Goal: Transaction & Acquisition: Purchase product/service

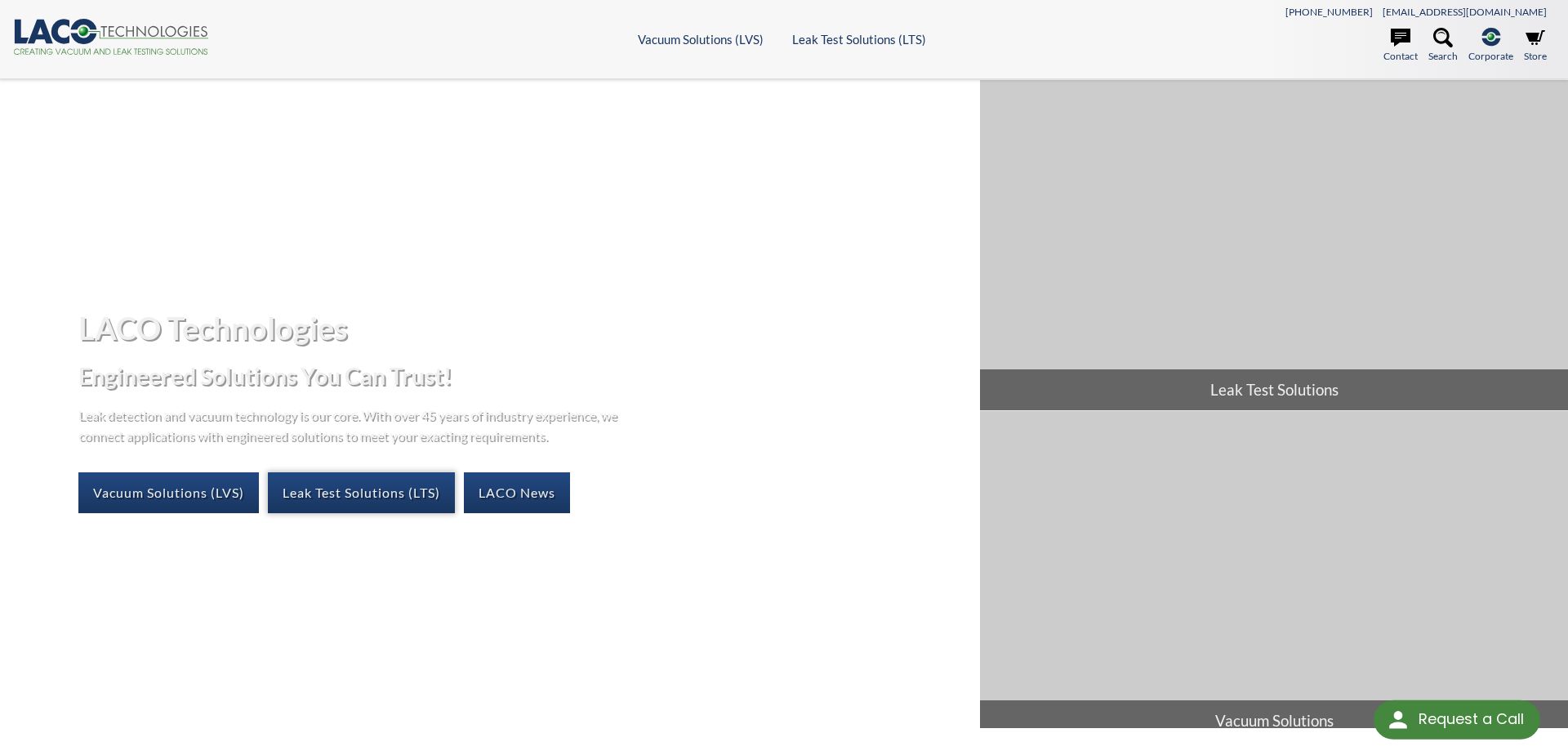
click at [349, 491] on link "Leak Test Solutions (LTS)" at bounding box center [362, 492] width 187 height 41
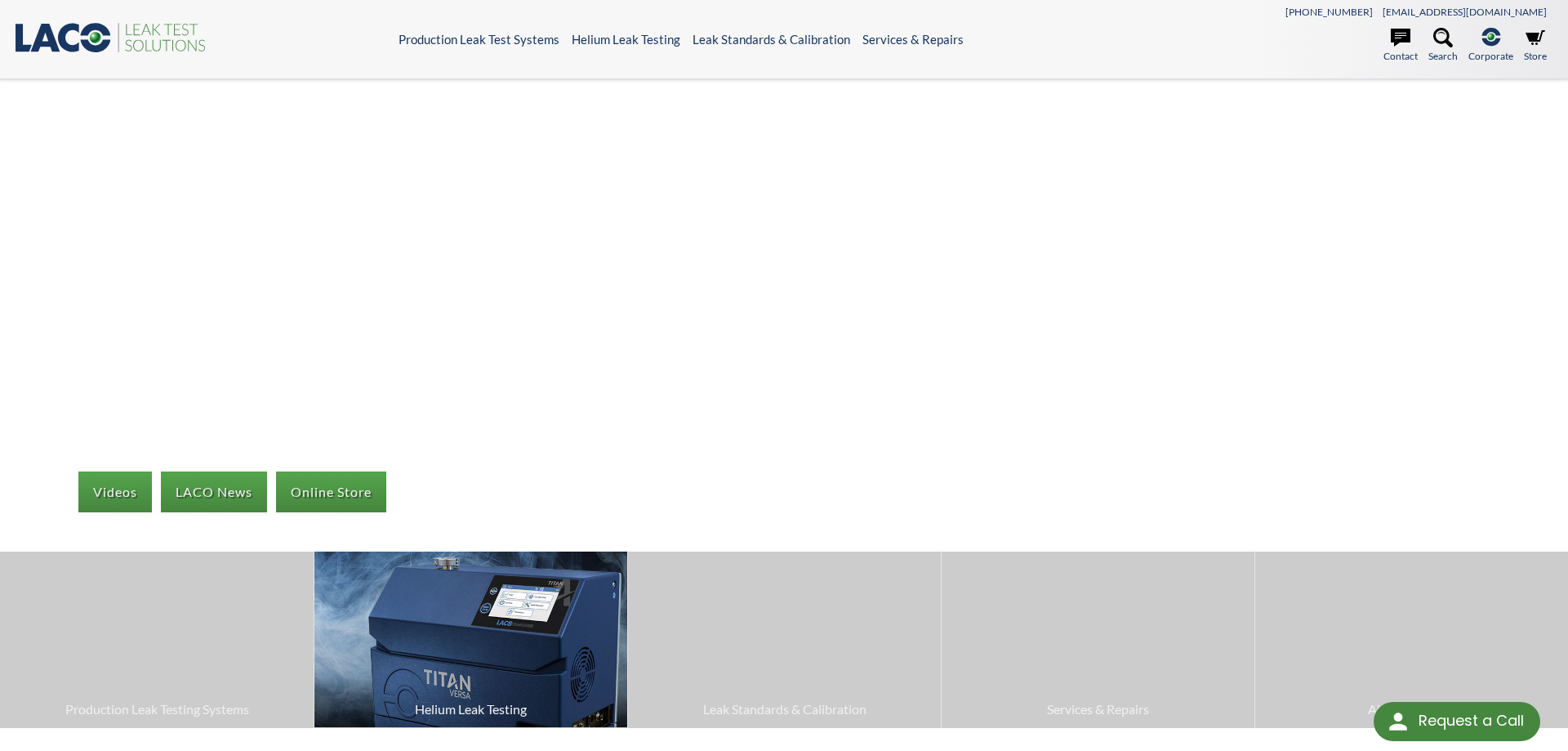
click at [484, 628] on img at bounding box center [470, 639] width 313 height 176
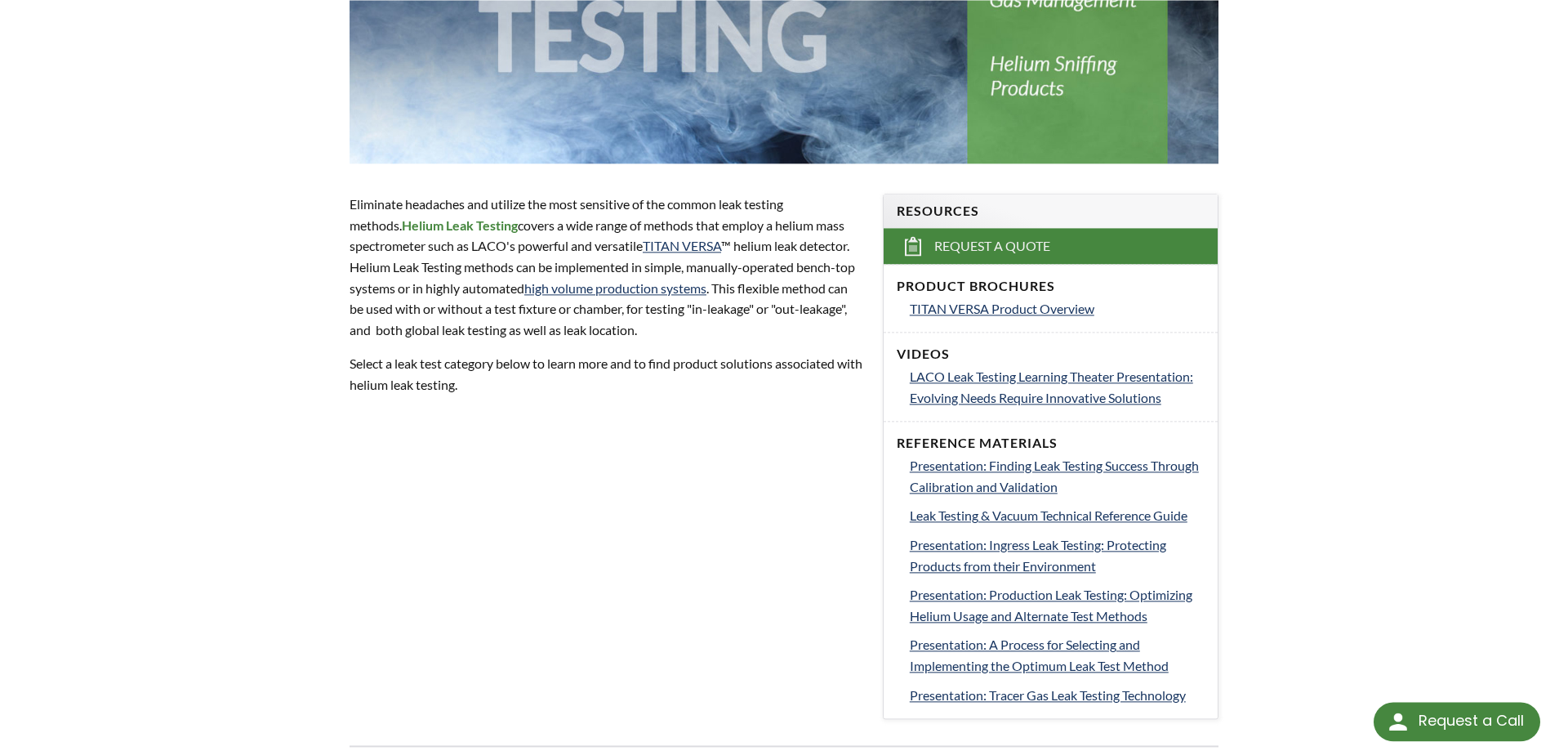
scroll to position [334, 0]
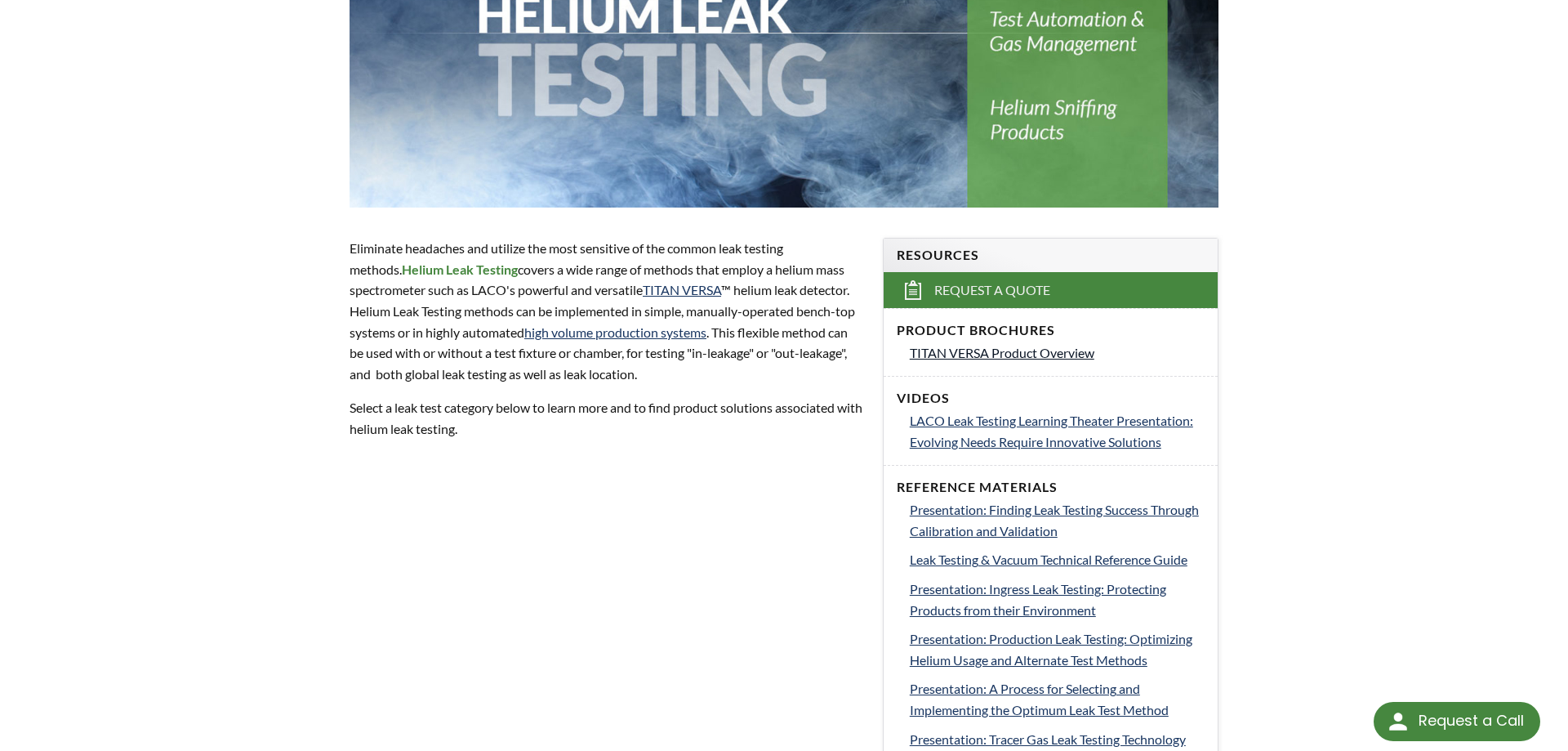
click at [1036, 352] on span "TITAN VERSA Product Overview" at bounding box center [1002, 353] width 184 height 16
click at [683, 291] on link "TITAN VERSA" at bounding box center [681, 289] width 79 height 16
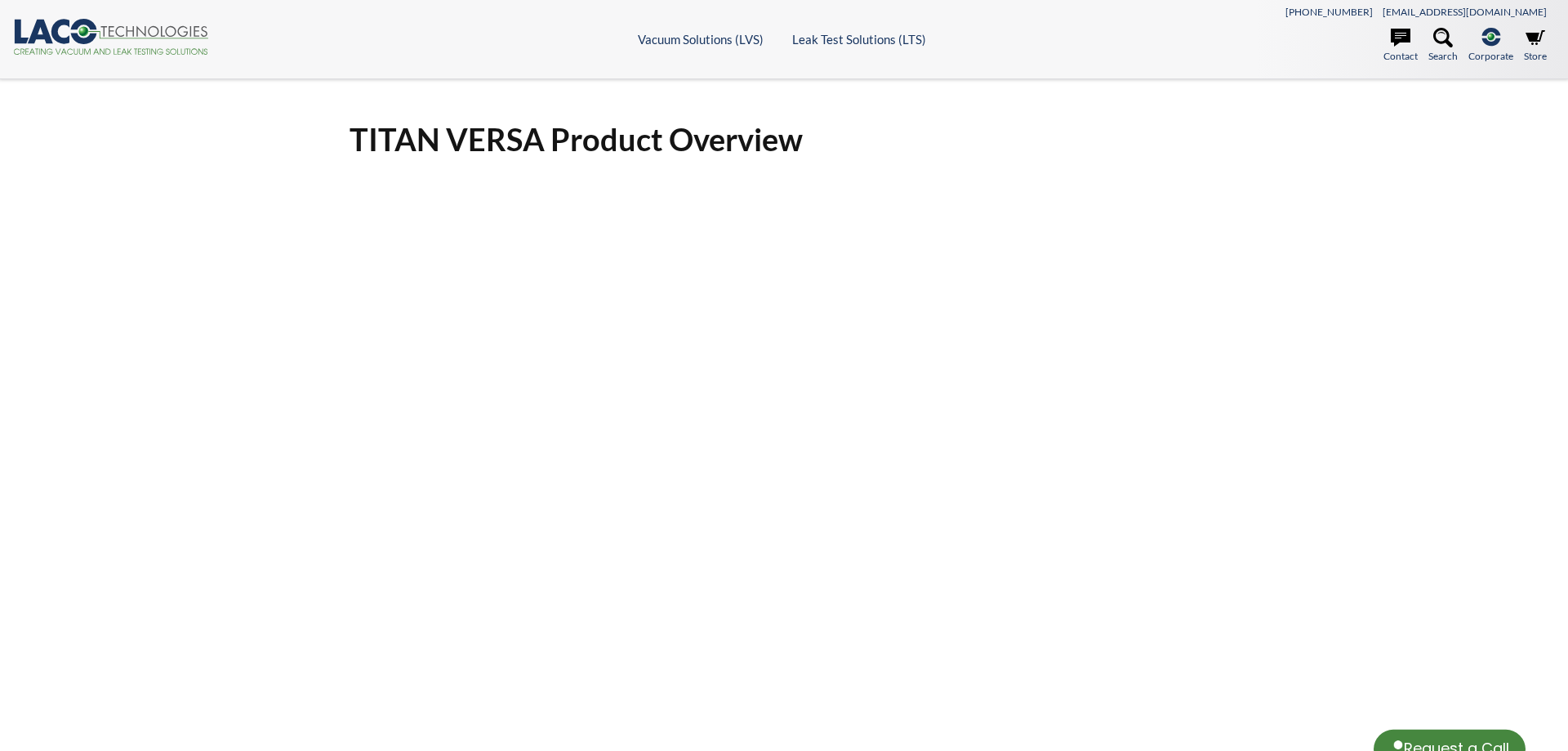
select select "Language Translate Widget"
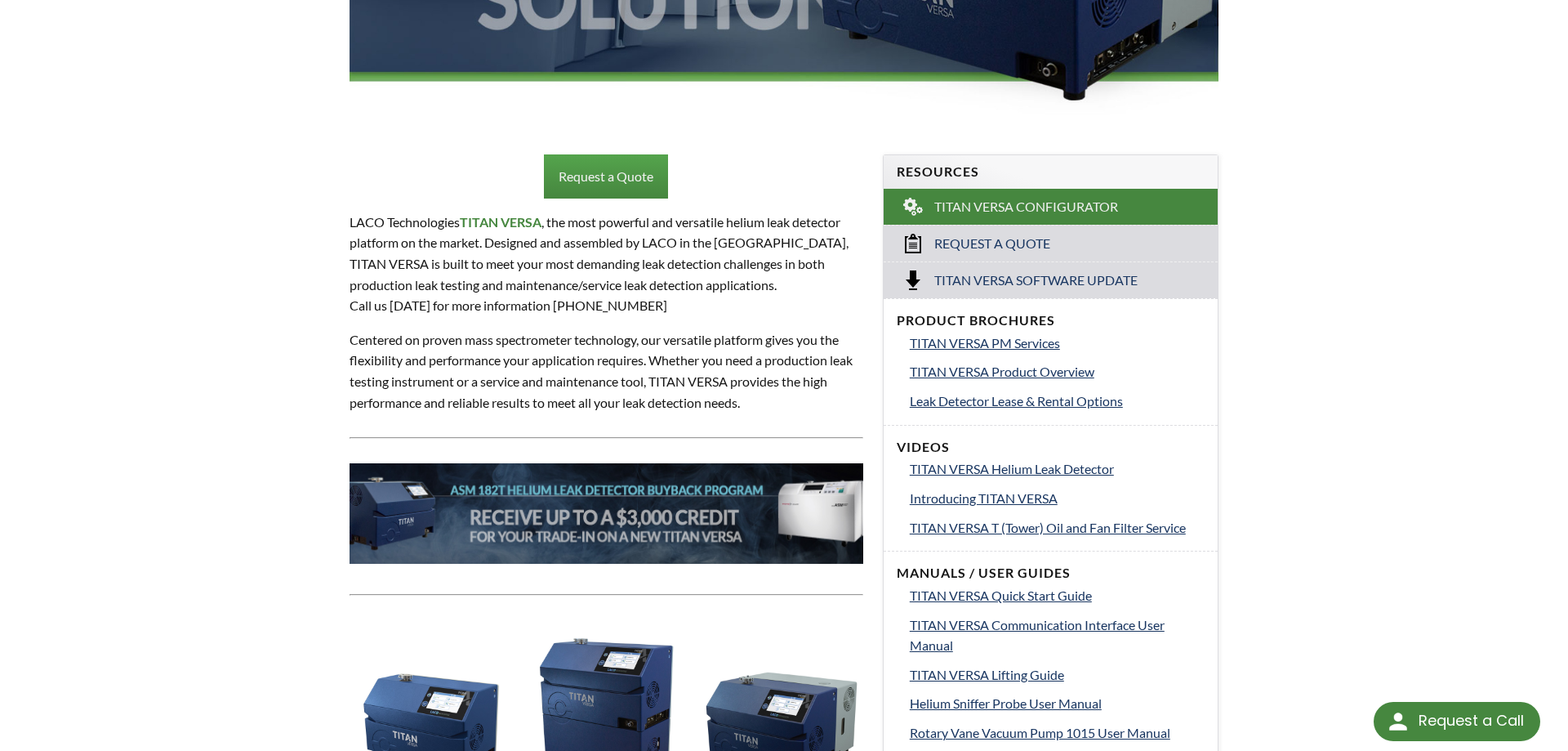
scroll to position [750, 0]
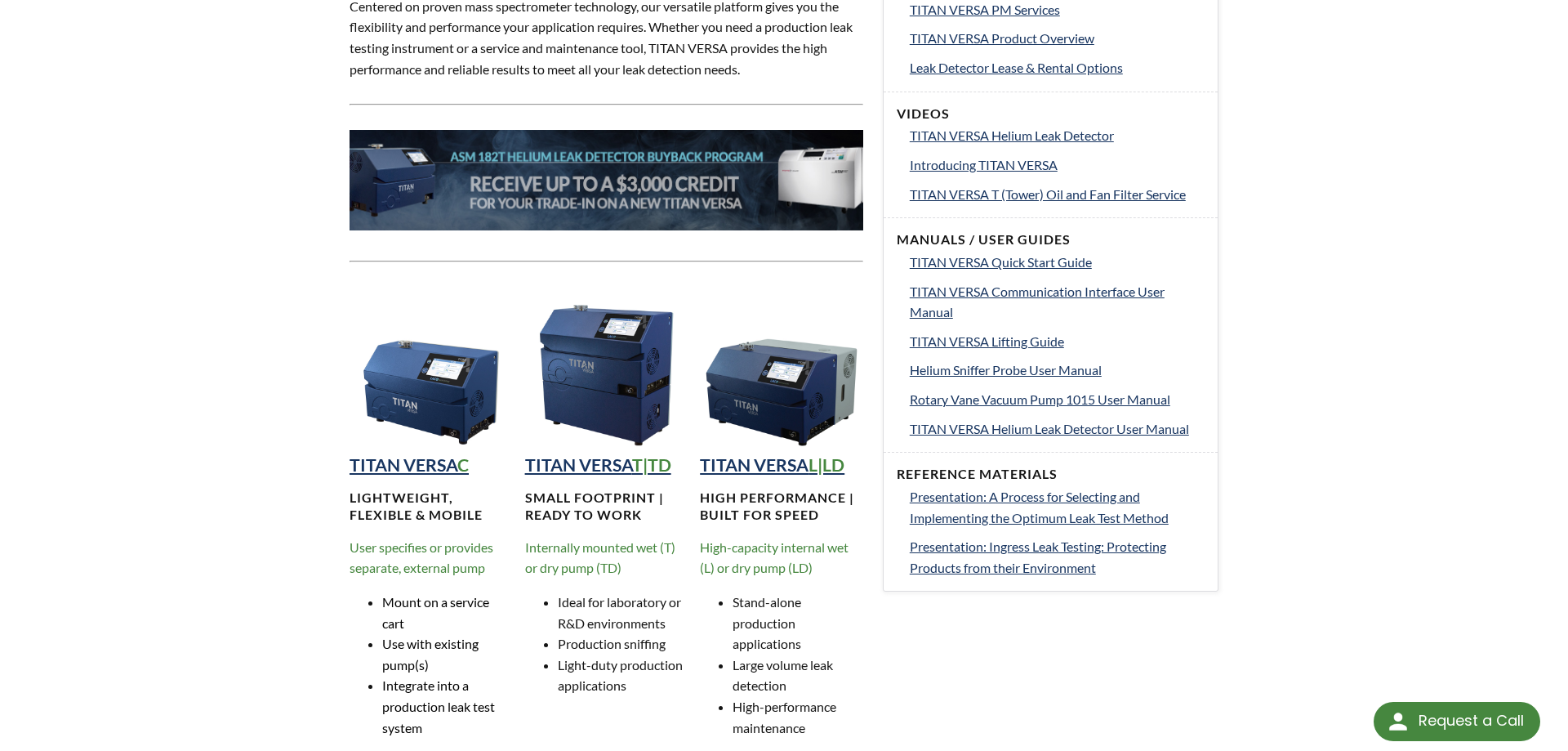
click at [408, 405] on img at bounding box center [431, 368] width 163 height 163
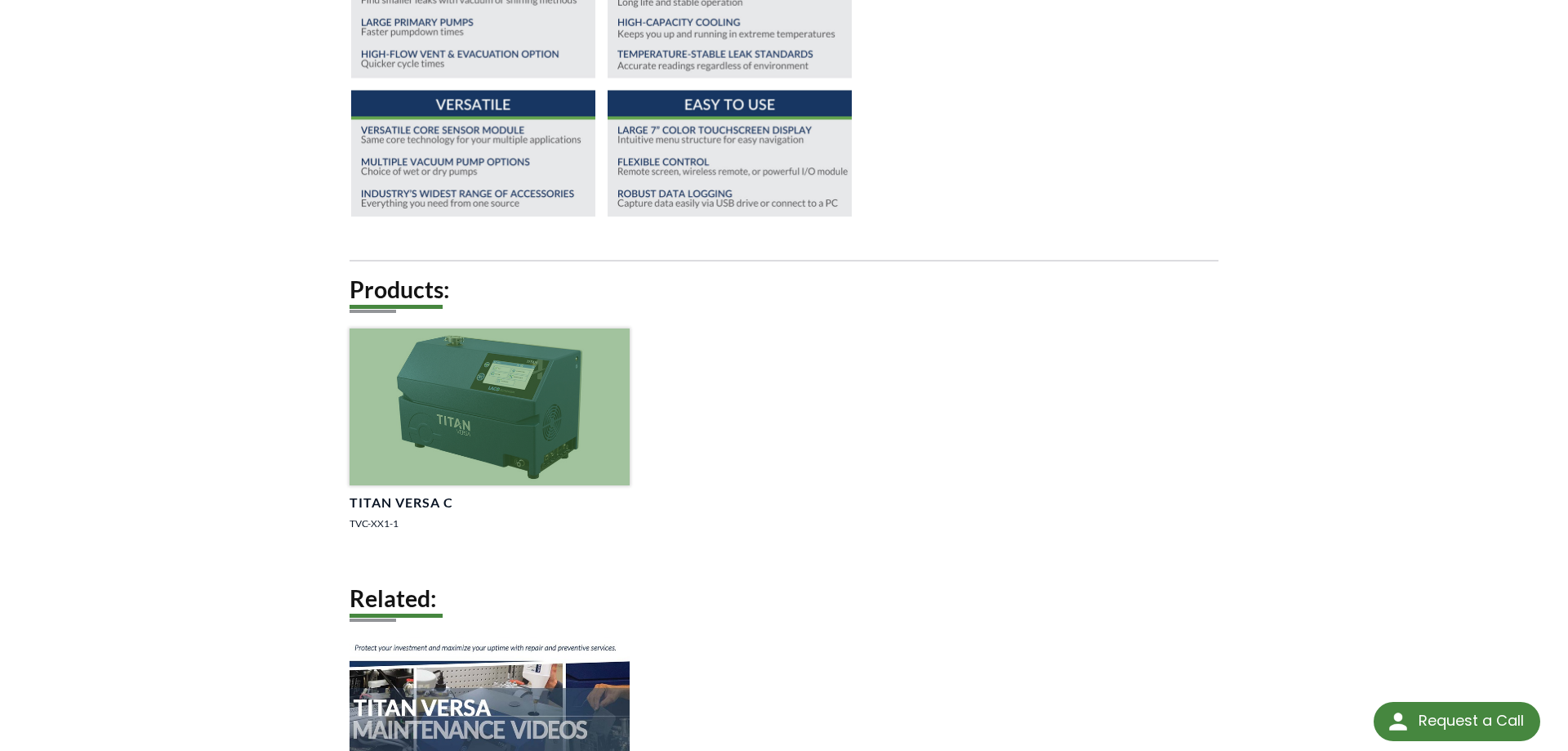
scroll to position [1083, 0]
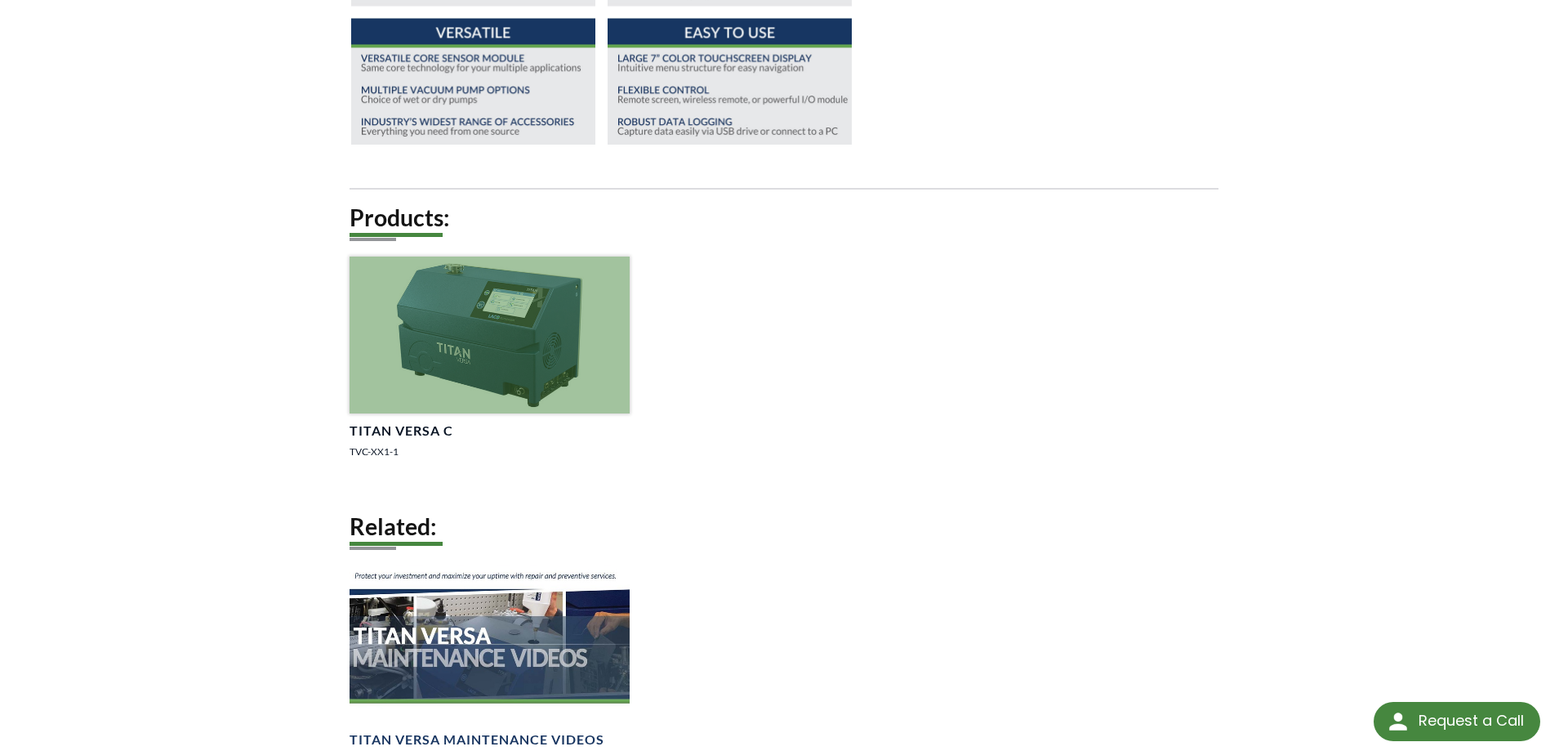
click at [511, 413] on div at bounding box center [489, 335] width 280 height 157
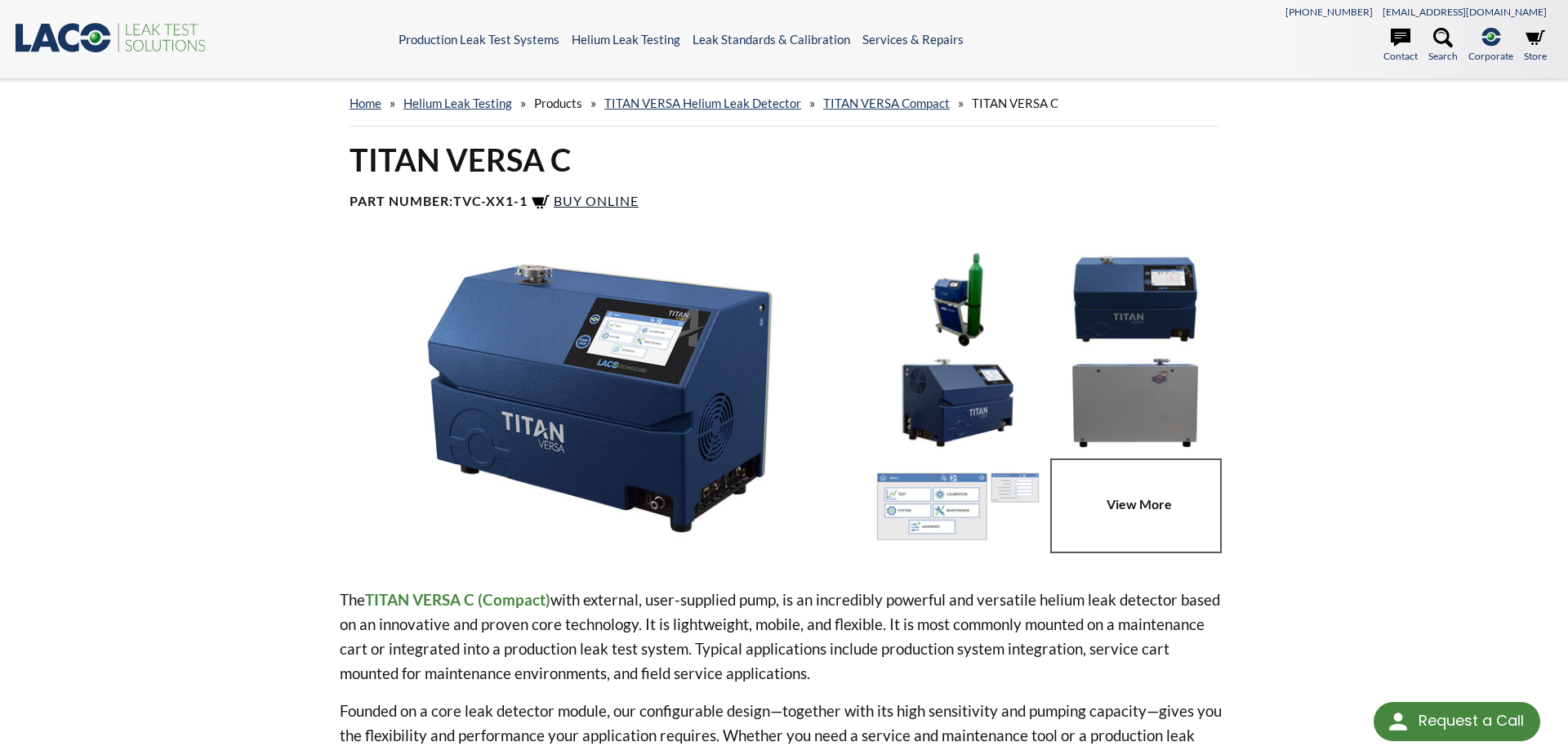
click at [594, 193] on span "Buy Online" at bounding box center [596, 200] width 85 height 16
drag, startPoint x: 529, startPoint y: 205, endPoint x: 461, endPoint y: 205, distance: 68.0
click at [461, 205] on b "TVC-XX1-1" at bounding box center [491, 200] width 74 height 16
copy b "TVC-XX1-1"
